Goal: Task Accomplishment & Management: Complete application form

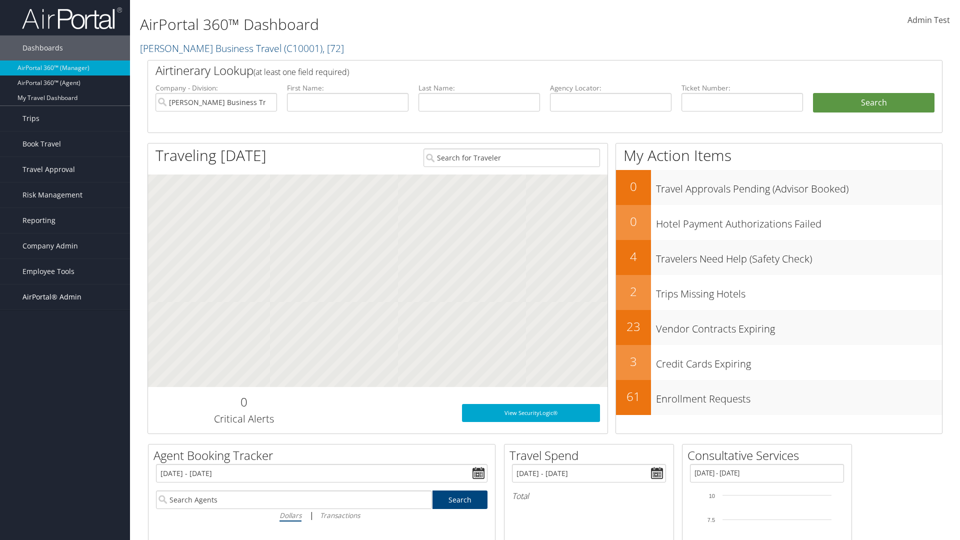
click at [65, 297] on span "AirPortal® Admin" at bounding box center [52, 297] width 59 height 25
click at [65, 460] on link "SAP" at bounding box center [65, 467] width 130 height 15
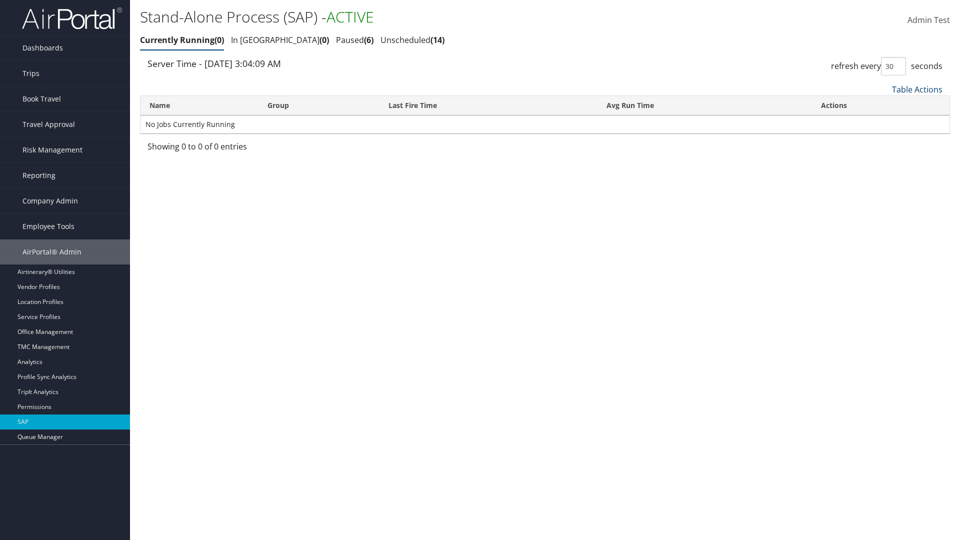
click at [917, 89] on link "Table Actions" at bounding box center [917, 89] width 51 height 11
click at [884, 122] on link "New Record" at bounding box center [884, 122] width 132 height 17
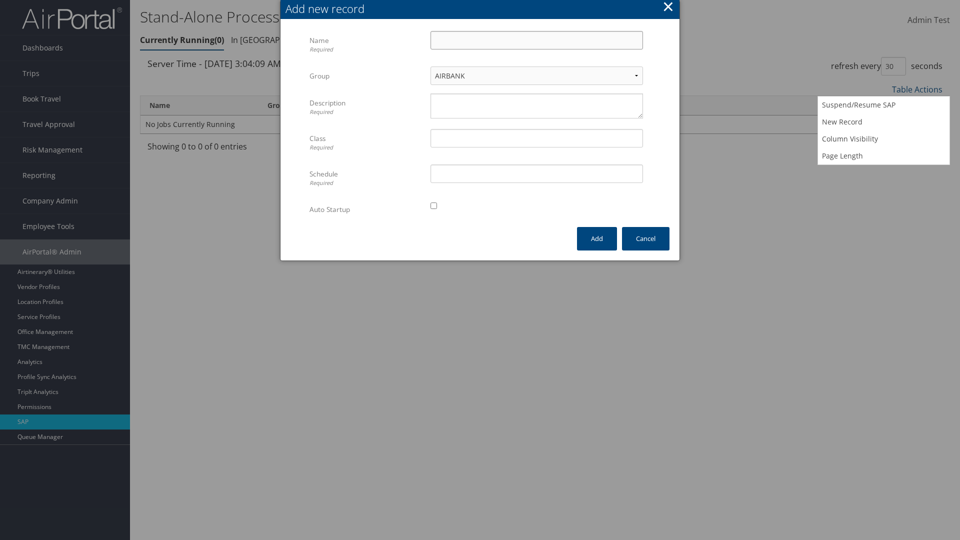
click at [537, 40] on input "Name Required" at bounding box center [537, 40] width 213 height 19
type input "ProfileImportJob"
click at [537, 106] on textarea "Description Required" at bounding box center [537, 106] width 213 height 25
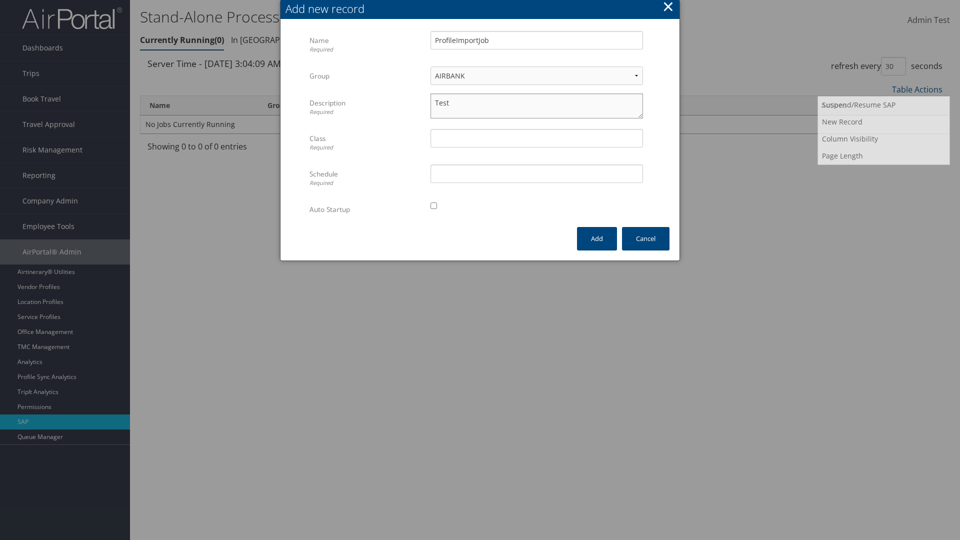
type textarea "Test"
click at [537, 138] on input "Class Required" at bounding box center [537, 138] width 213 height 19
type input "Test"
click at [537, 174] on input "Schedule Required" at bounding box center [537, 174] width 213 height 19
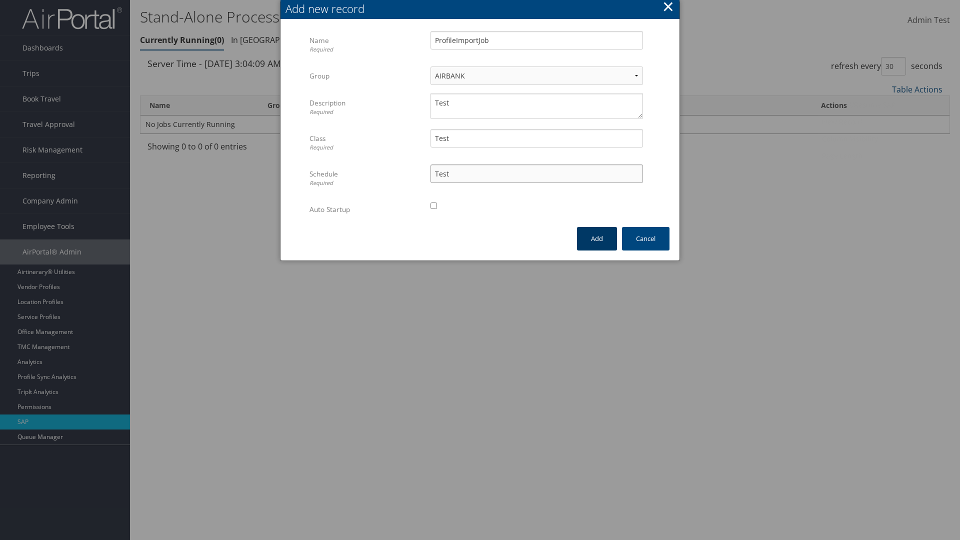
type input "Test"
click at [434, 206] on input "checkbox" at bounding box center [434, 206] width 7 height 7
checkbox input "true"
click at [597, 239] on button "Add" at bounding box center [597, 239] width 40 height 24
